Goal: Information Seeking & Learning: Understand process/instructions

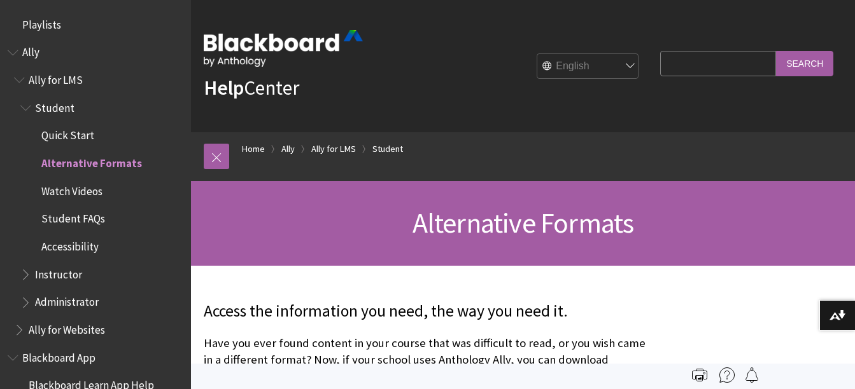
scroll to position [134, 0]
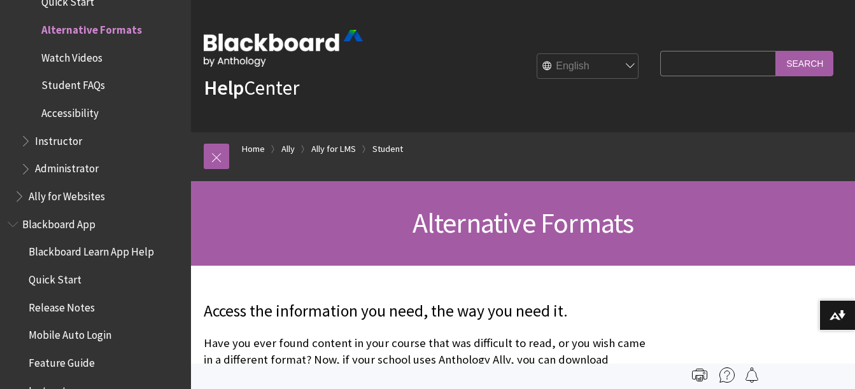
click at [688, 65] on input "Search Query" at bounding box center [718, 63] width 116 height 25
type input "Record Video"
click at [811, 69] on input "Search" at bounding box center [804, 63] width 57 height 25
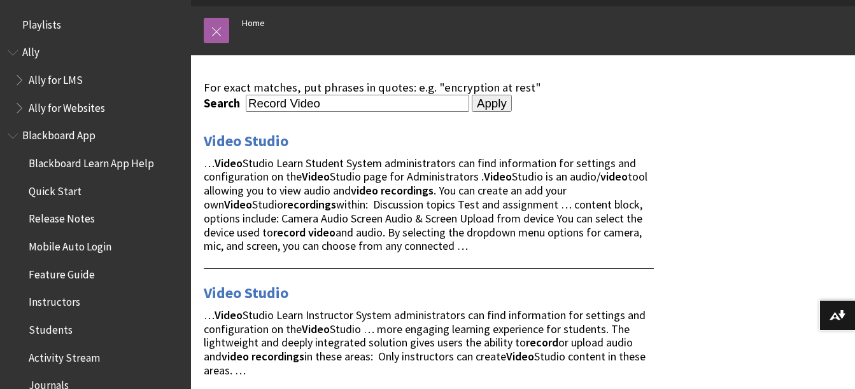
scroll to position [127, 0]
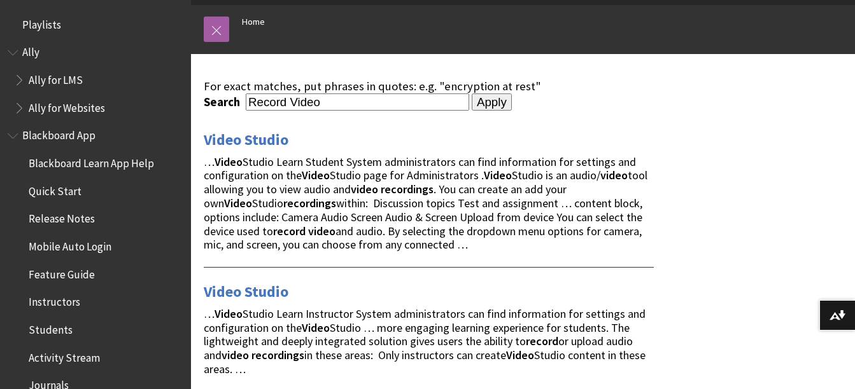
click at [480, 98] on input "Apply" at bounding box center [492, 103] width 40 height 18
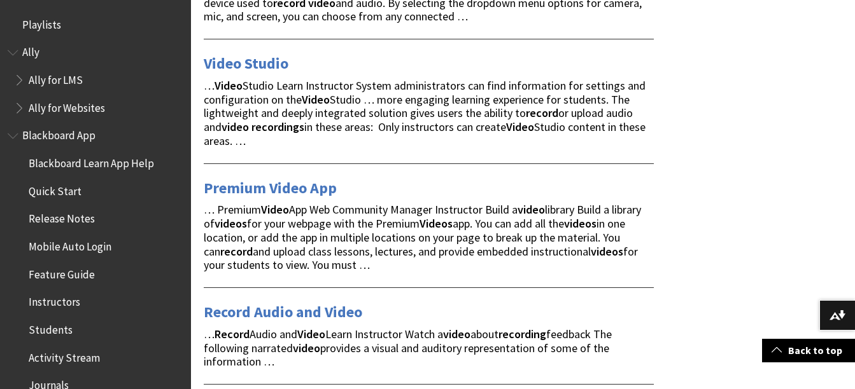
scroll to position [382, 0]
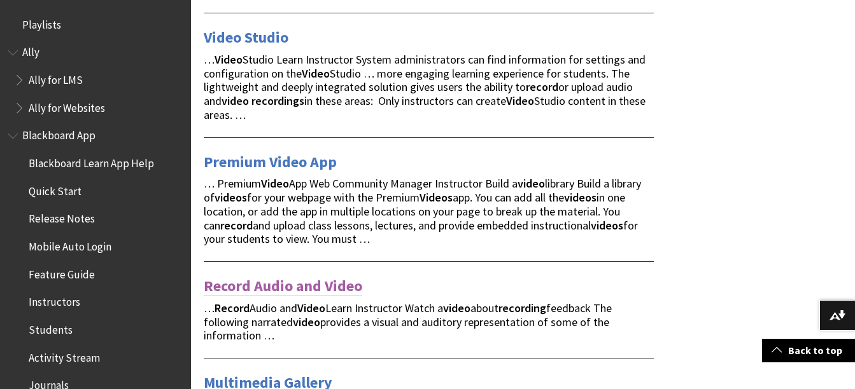
click at [313, 283] on link "Record Audio and Video" at bounding box center [283, 286] width 158 height 20
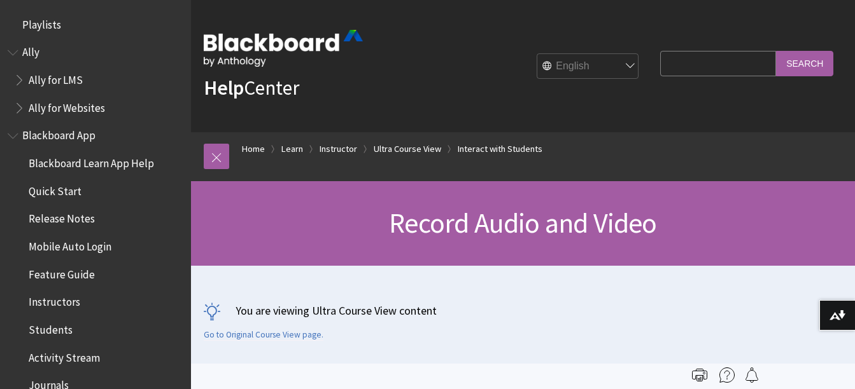
scroll to position [2335, 0]
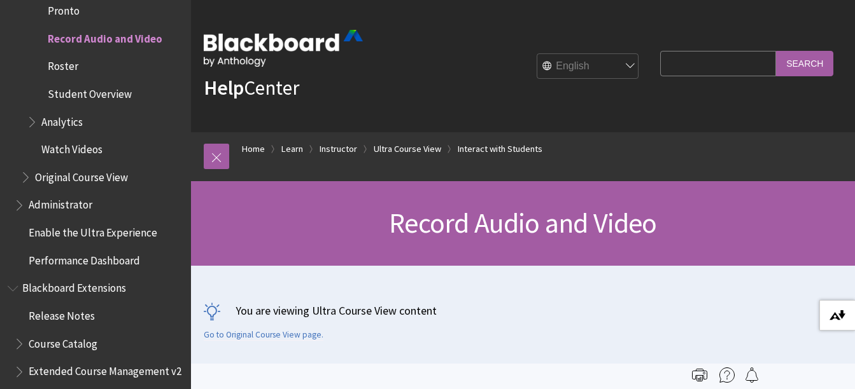
click at [841, 314] on img at bounding box center [837, 316] width 16 height 10
click at [629, 263] on div "Record Audio and Video" at bounding box center [523, 223] width 664 height 85
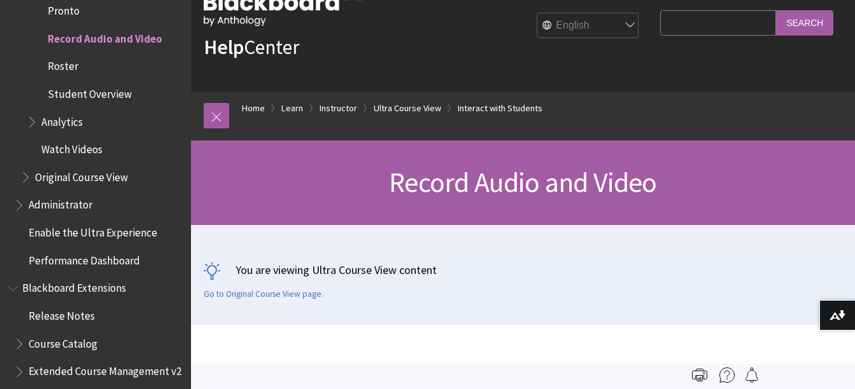
scroll to position [0, 0]
